Goal: Information Seeking & Learning: Learn about a topic

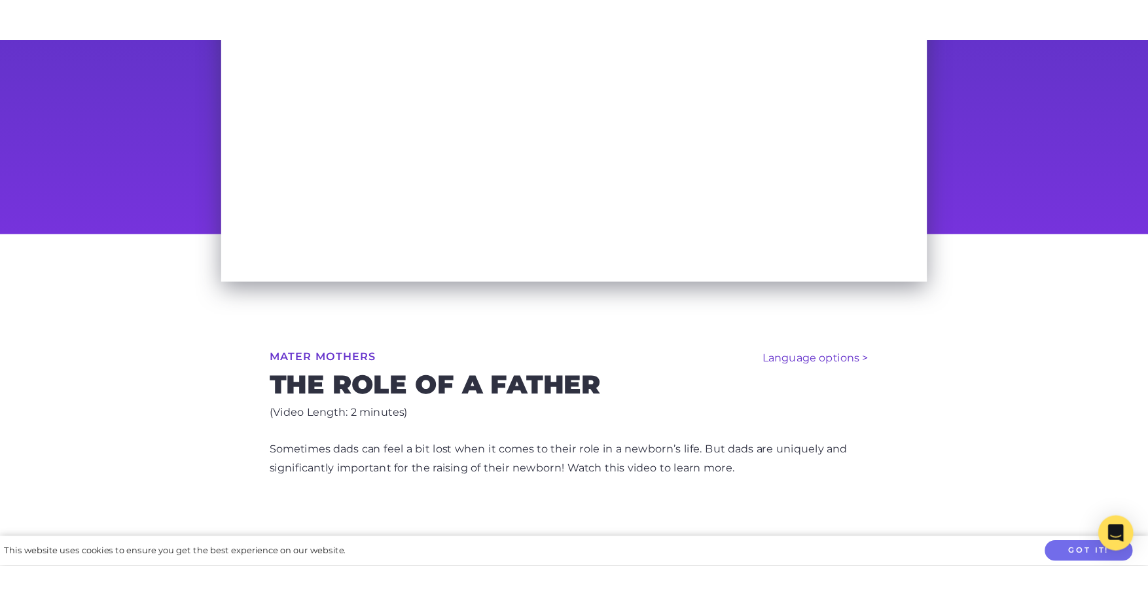
scroll to position [262, 0]
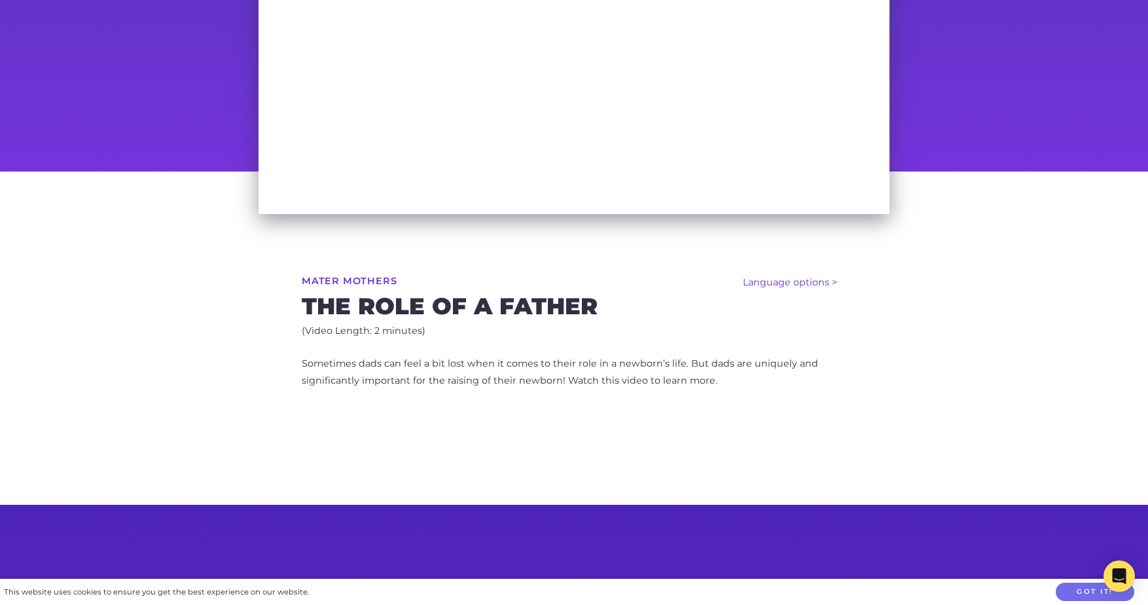
scroll to position [262, 0]
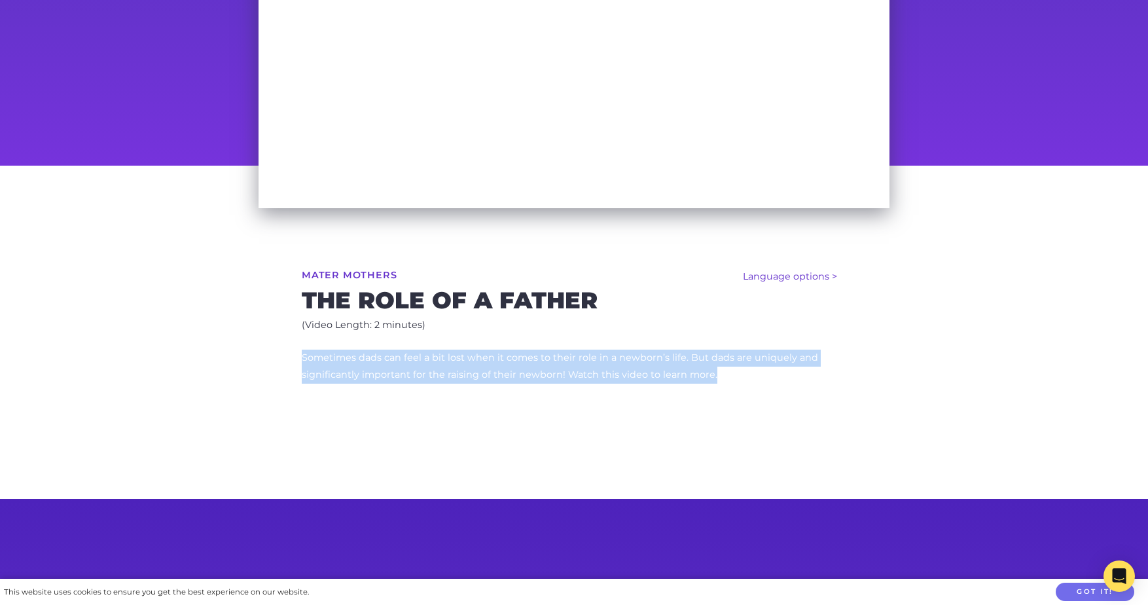
drag, startPoint x: 300, startPoint y: 354, endPoint x: 718, endPoint y: 378, distance: 419.0
click at [718, 378] on div "Language options > Español (Spanish) हिन्दी (Hindi) 廣東話 (Cantonese) 普通话 (Mandar…" at bounding box center [574, 332] width 670 height 333
copy p "Sometimes dads can feel a bit lost when it comes to their role in a newborn’s l…"
